Goal: Find specific page/section: Find specific page/section

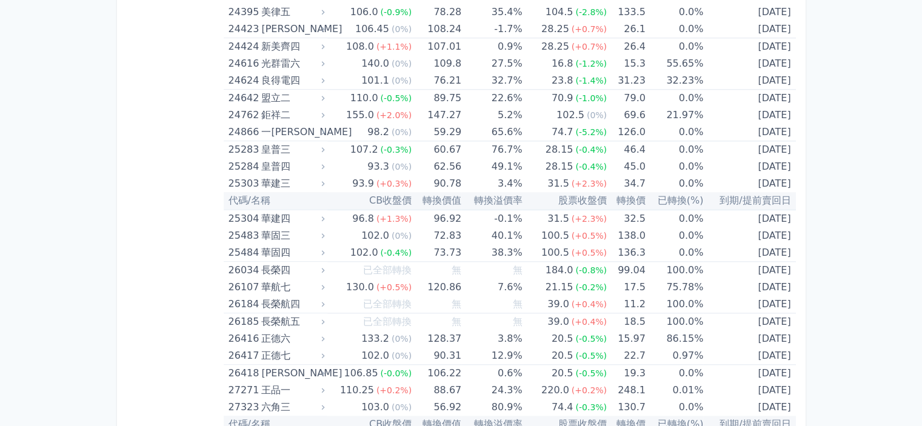
scroll to position [1178, 0]
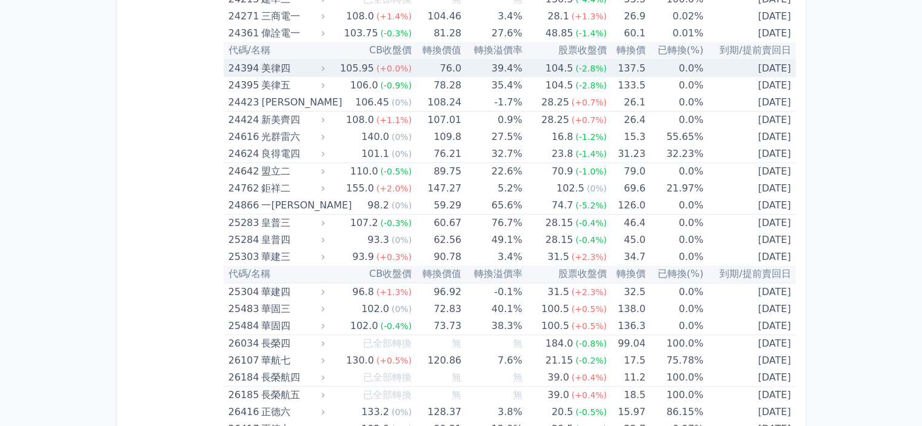
click at [265, 68] on div "美律四" at bounding box center [291, 68] width 61 height 17
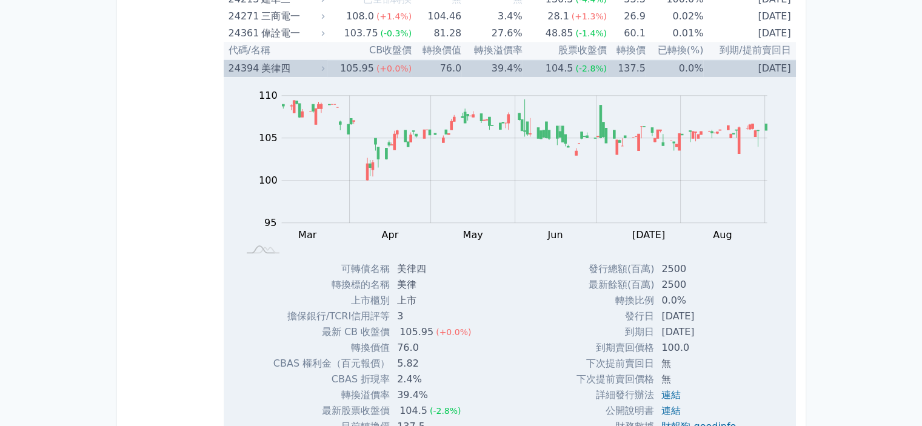
click at [271, 69] on div "美律四" at bounding box center [291, 68] width 61 height 17
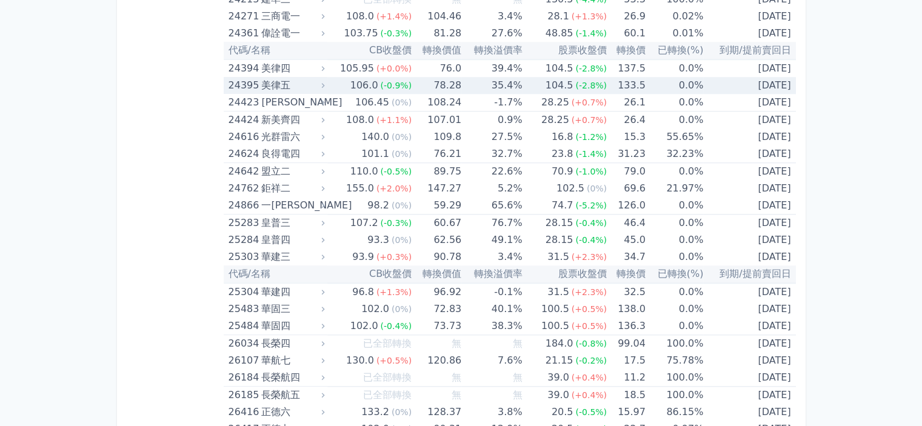
click at [279, 83] on div "美律五" at bounding box center [291, 85] width 61 height 17
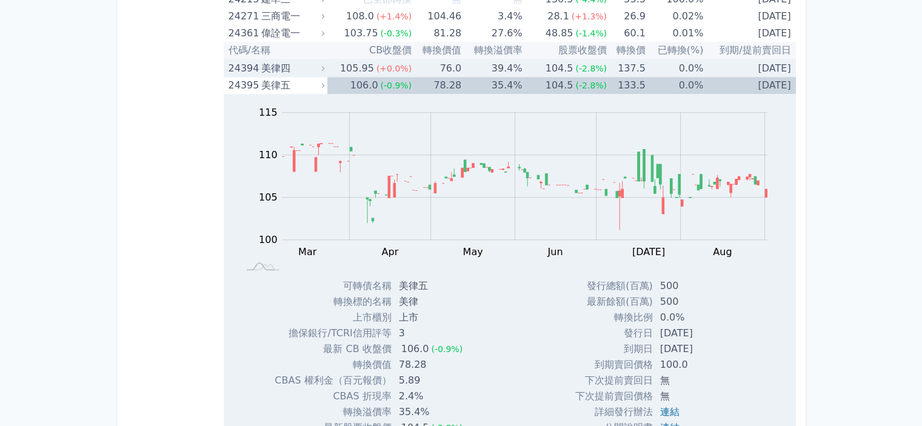
click at [273, 67] on div "美律四" at bounding box center [291, 68] width 61 height 17
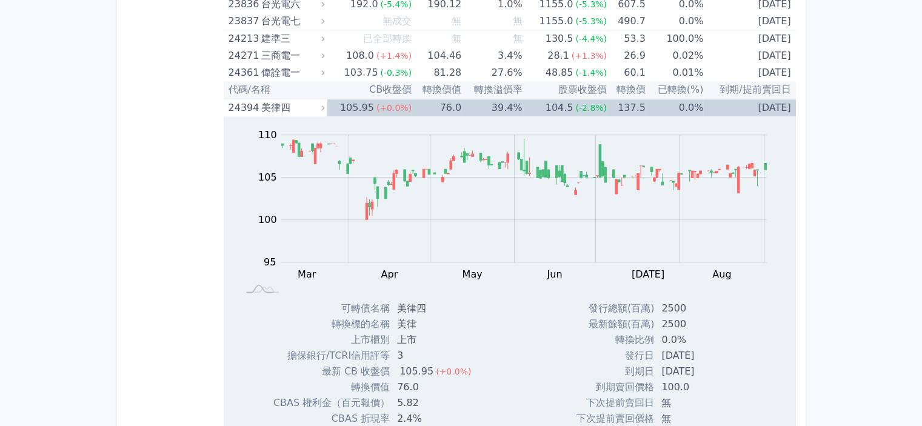
scroll to position [1117, 0]
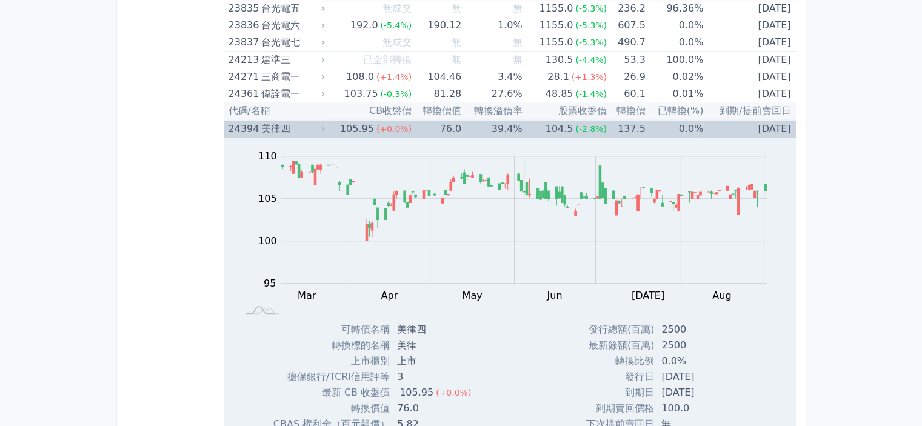
click at [269, 127] on div "美律四" at bounding box center [291, 129] width 61 height 17
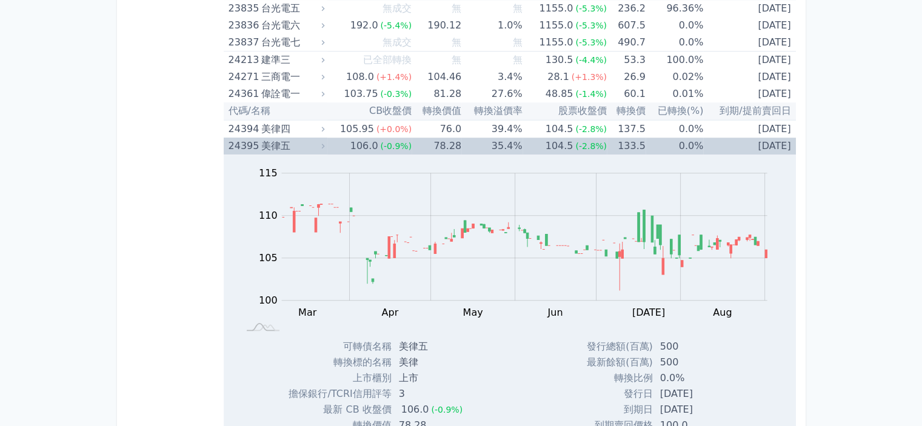
click at [265, 144] on div "美律五" at bounding box center [291, 146] width 61 height 17
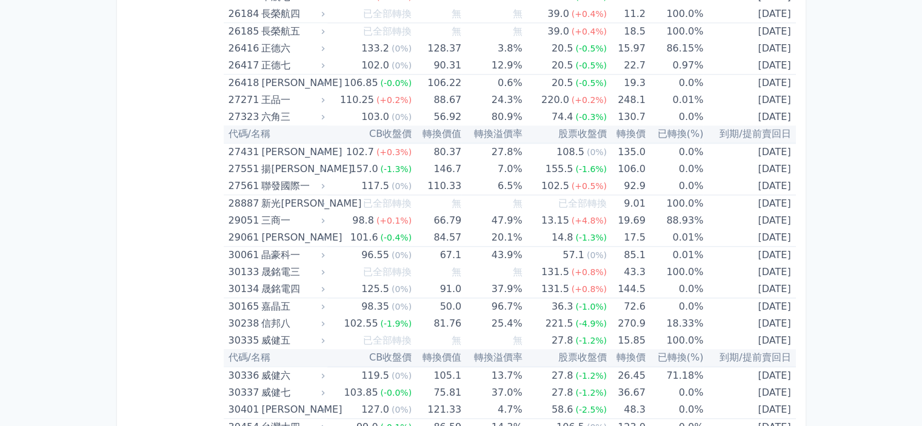
scroll to position [1602, 0]
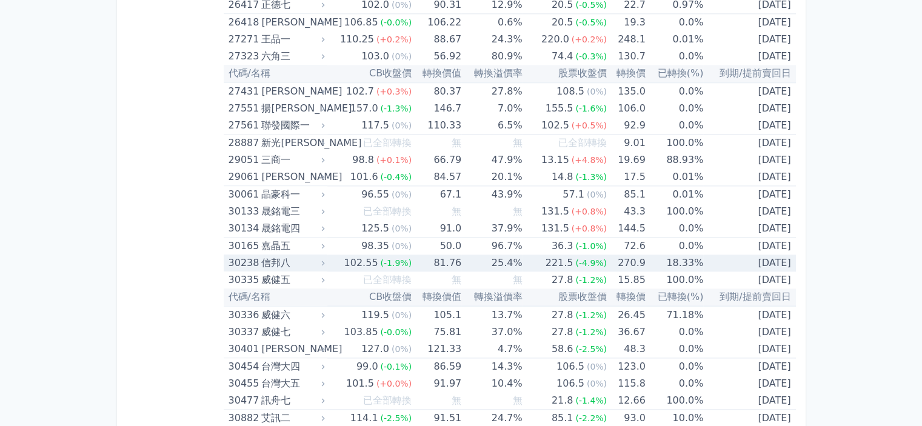
click at [282, 259] on div "信邦八" at bounding box center [291, 262] width 61 height 17
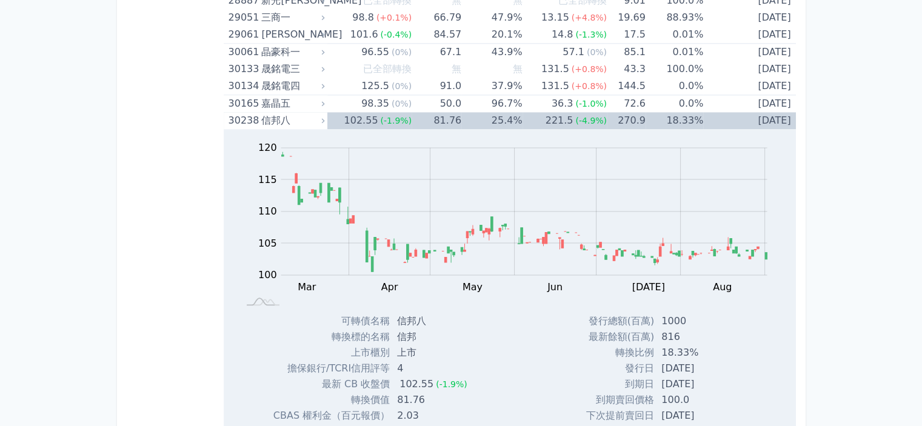
scroll to position [1723, 0]
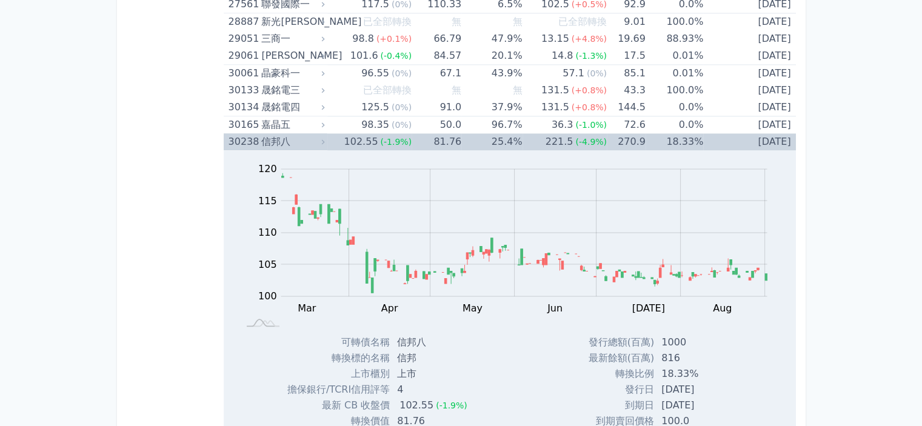
click at [279, 140] on div "信邦八" at bounding box center [291, 141] width 61 height 17
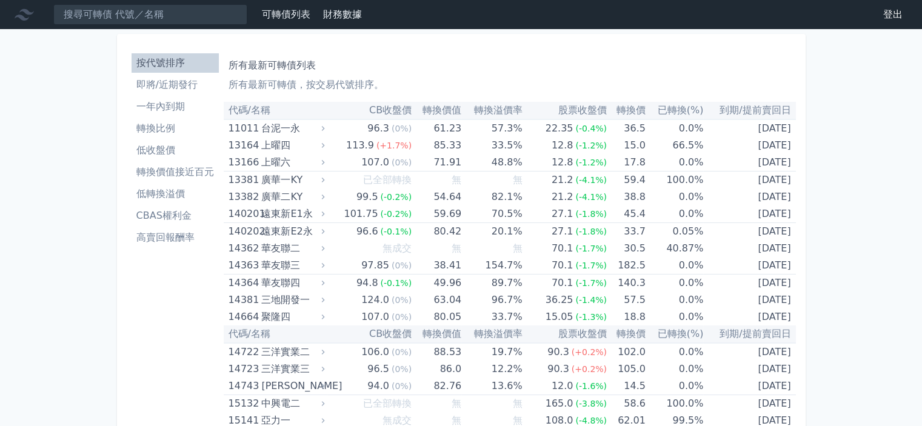
scroll to position [0, 0]
click at [164, 108] on li "一年內到期" at bounding box center [174, 106] width 87 height 15
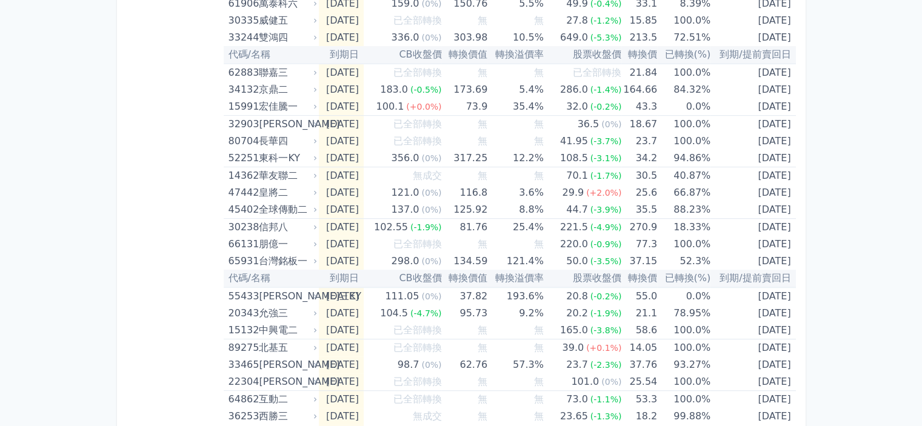
scroll to position [727, 0]
